Goal: Task Accomplishment & Management: Use online tool/utility

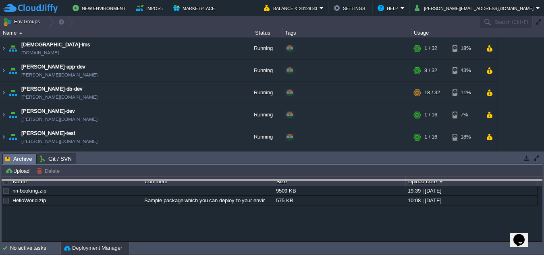
drag, startPoint x: 361, startPoint y: 159, endPoint x: 353, endPoint y: 184, distance: 27.0
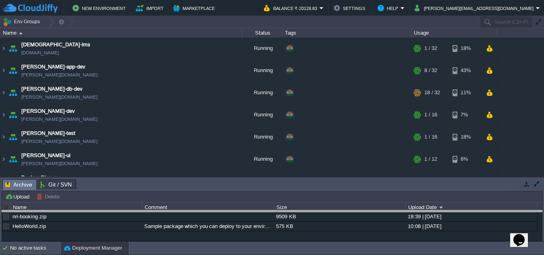
drag, startPoint x: 403, startPoint y: 184, endPoint x: 401, endPoint y: 188, distance: 5.1
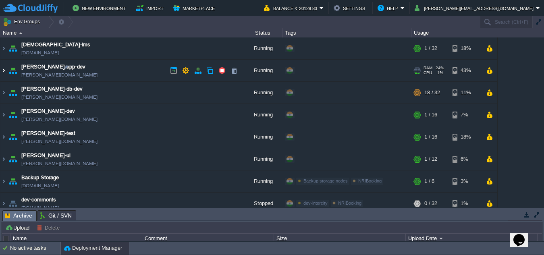
click at [2, 71] on img at bounding box center [3, 71] width 6 height 22
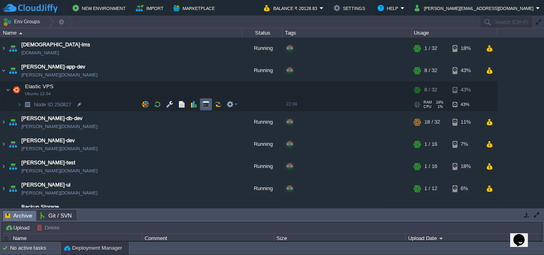
click at [206, 106] on button "button" at bounding box center [205, 104] width 7 height 7
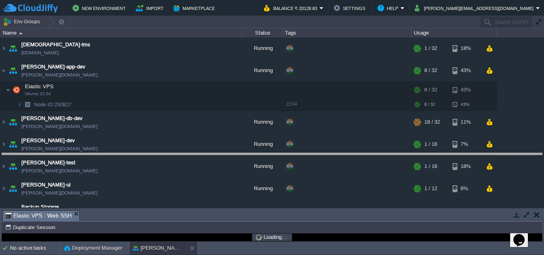
drag, startPoint x: 317, startPoint y: 214, endPoint x: 325, endPoint y: 157, distance: 57.7
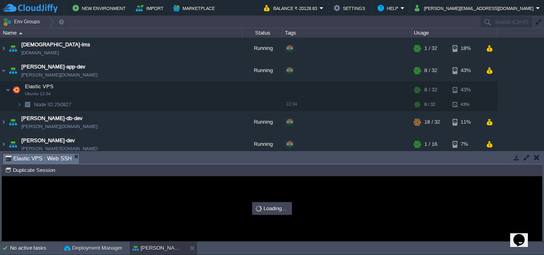
type input "#000000"
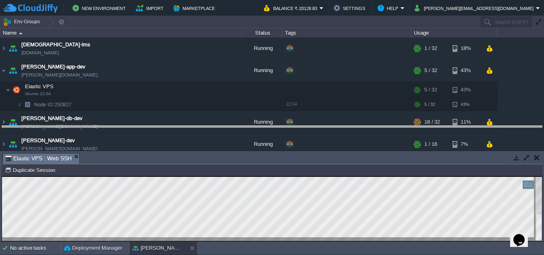
drag, startPoint x: 325, startPoint y: 161, endPoint x: 323, endPoint y: 133, distance: 27.8
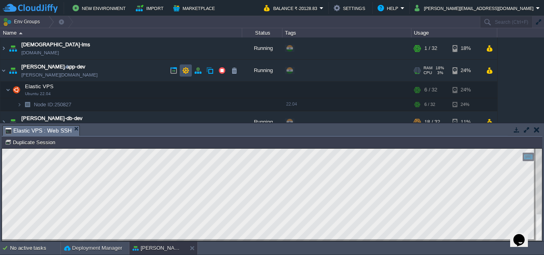
click at [186, 71] on button "button" at bounding box center [185, 70] width 7 height 7
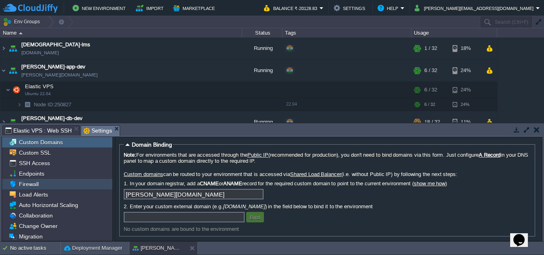
click at [41, 186] on div "Firewall" at bounding box center [57, 184] width 110 height 10
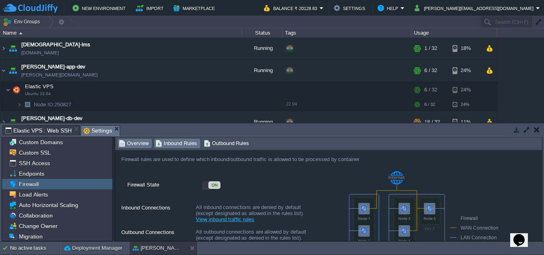
click at [175, 139] on span "Inbound Rules" at bounding box center [175, 143] width 41 height 9
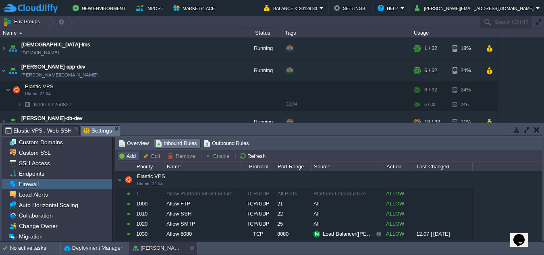
click at [133, 154] on button "Add" at bounding box center [128, 155] width 20 height 7
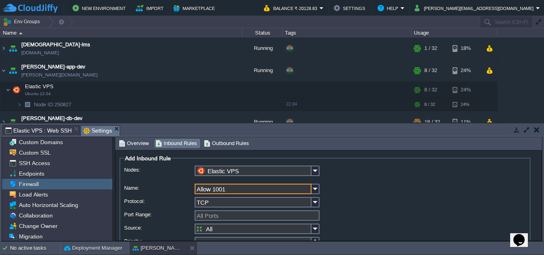
type input "Allow 1001"
click at [219, 212] on input "All Ports" at bounding box center [256, 215] width 125 height 10
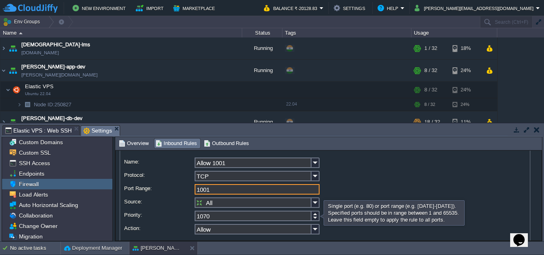
scroll to position [40, 0]
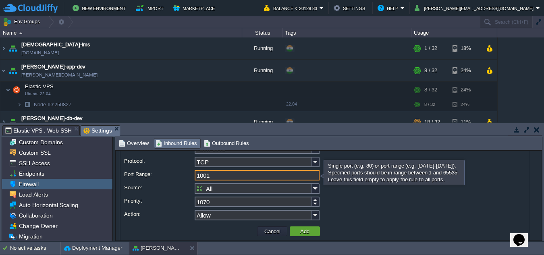
click at [237, 176] on input "1001" at bounding box center [256, 175] width 125 height 10
type input "1001"
click at [236, 190] on input "All" at bounding box center [252, 188] width 117 height 10
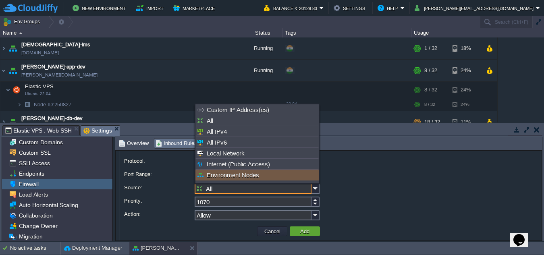
click at [239, 178] on div "Environment Nodes" at bounding box center [256, 175] width 123 height 11
type input "Environment Nodes"
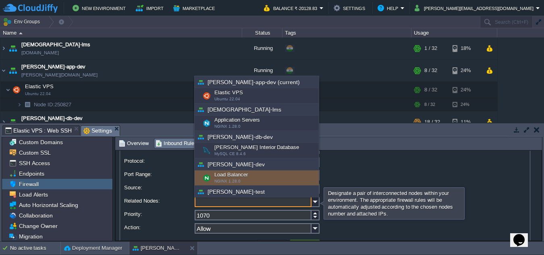
click at [233, 176] on div "Load Balancer NGINX 1.28.0" at bounding box center [256, 177] width 124 height 15
type input "Load Balancer ([PERSON_NAME]-dev)"
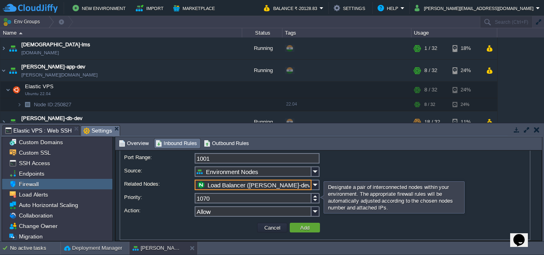
scroll to position [65, 0]
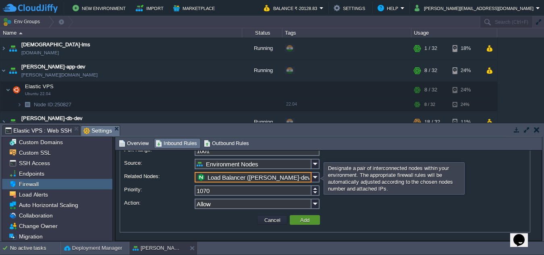
click at [298, 219] on button "Add" at bounding box center [305, 219] width 14 height 7
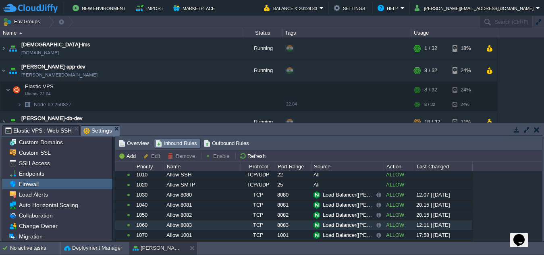
scroll to position [49, 0]
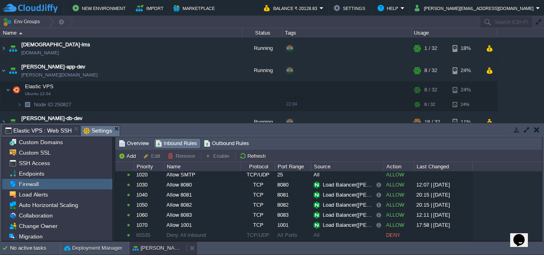
click at [166, 248] on button "[PERSON_NAME]-app-dev" at bounding box center [157, 248] width 51 height 8
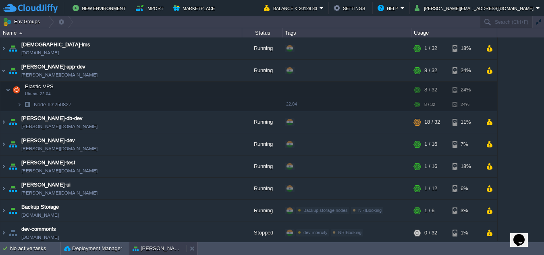
click at [166, 248] on button "[PERSON_NAME]-app-dev" at bounding box center [157, 248] width 51 height 8
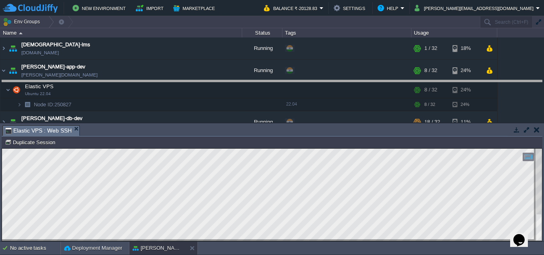
drag, startPoint x: 273, startPoint y: 133, endPoint x: 273, endPoint y: 88, distance: 45.1
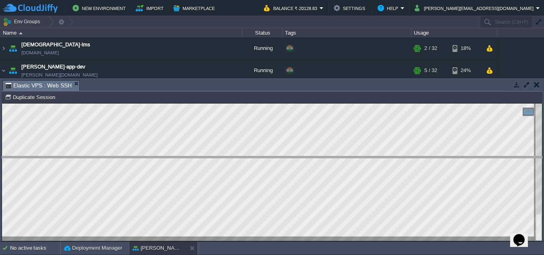
drag, startPoint x: 213, startPoint y: 83, endPoint x: 209, endPoint y: 161, distance: 79.0
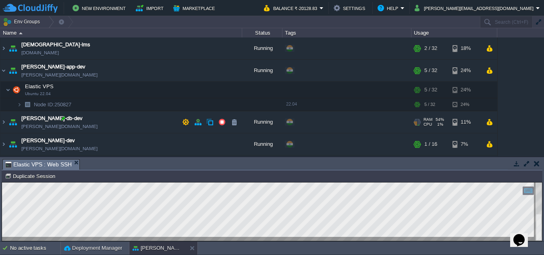
scroll to position [40, 0]
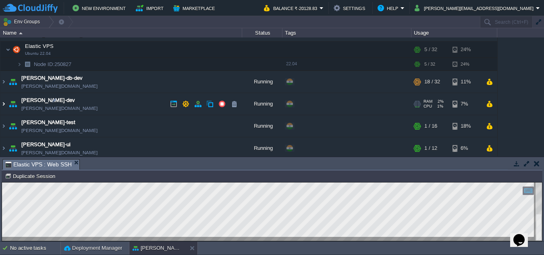
click at [5, 104] on img at bounding box center [3, 104] width 6 height 22
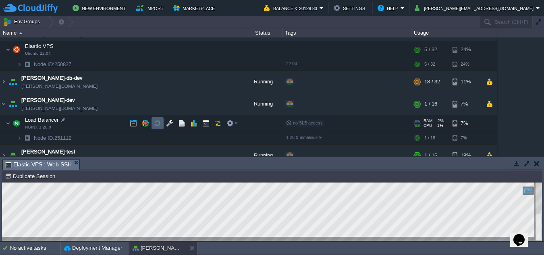
click at [159, 120] on button "button" at bounding box center [157, 123] width 7 height 7
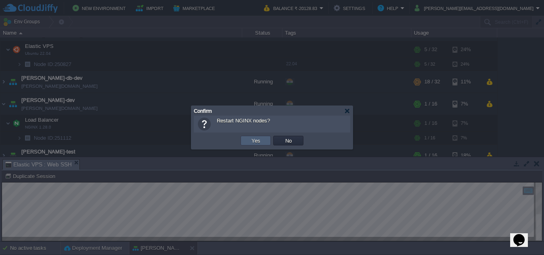
click at [260, 140] on button "Yes" at bounding box center [256, 140] width 14 height 7
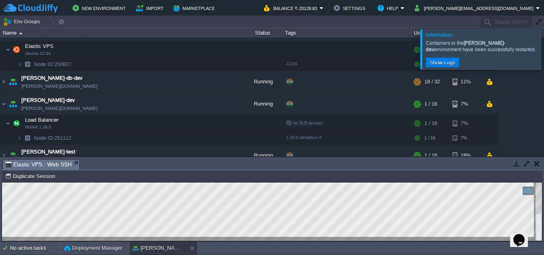
click at [543, 48] on div at bounding box center [553, 48] width 0 height 39
